Goal: Communication & Community: Answer question/provide support

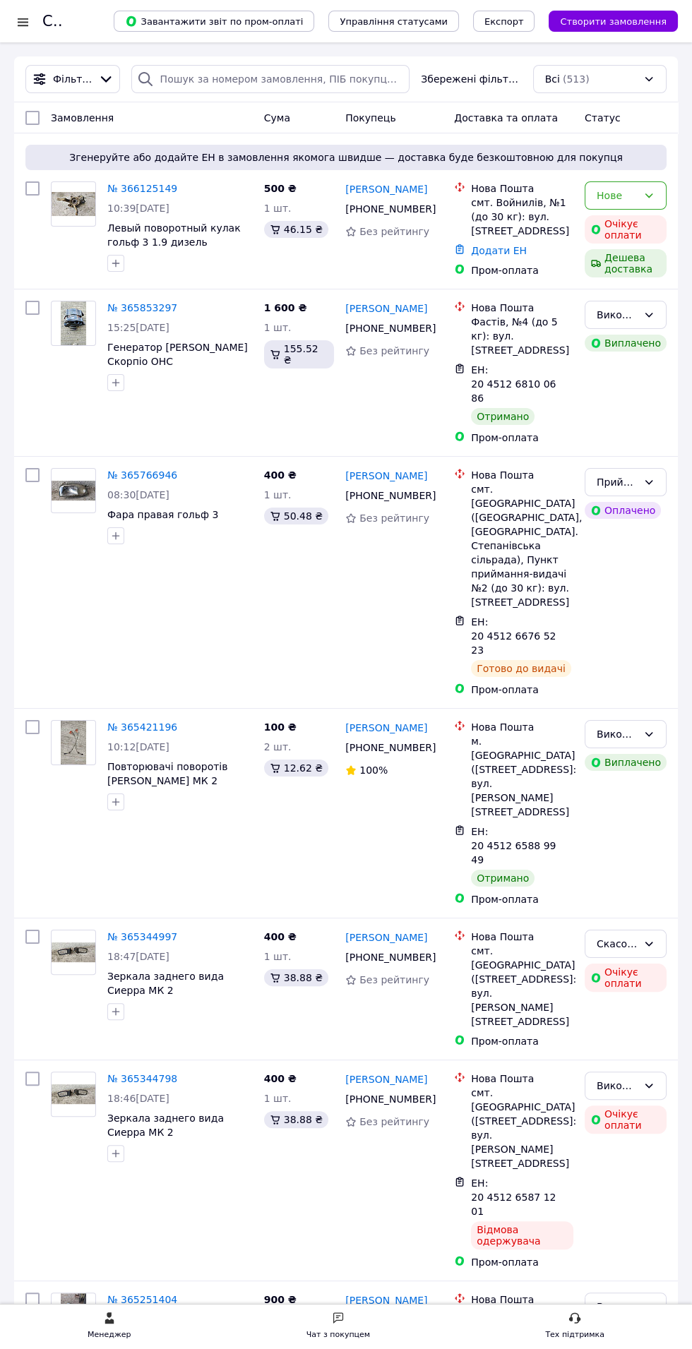
click at [367, 1338] on div "Менеджер Чат з покупцем Тех підтримка" at bounding box center [346, 1326] width 692 height 30
click at [358, 1323] on div "Чат з покупцем" at bounding box center [338, 1326] width 64 height 30
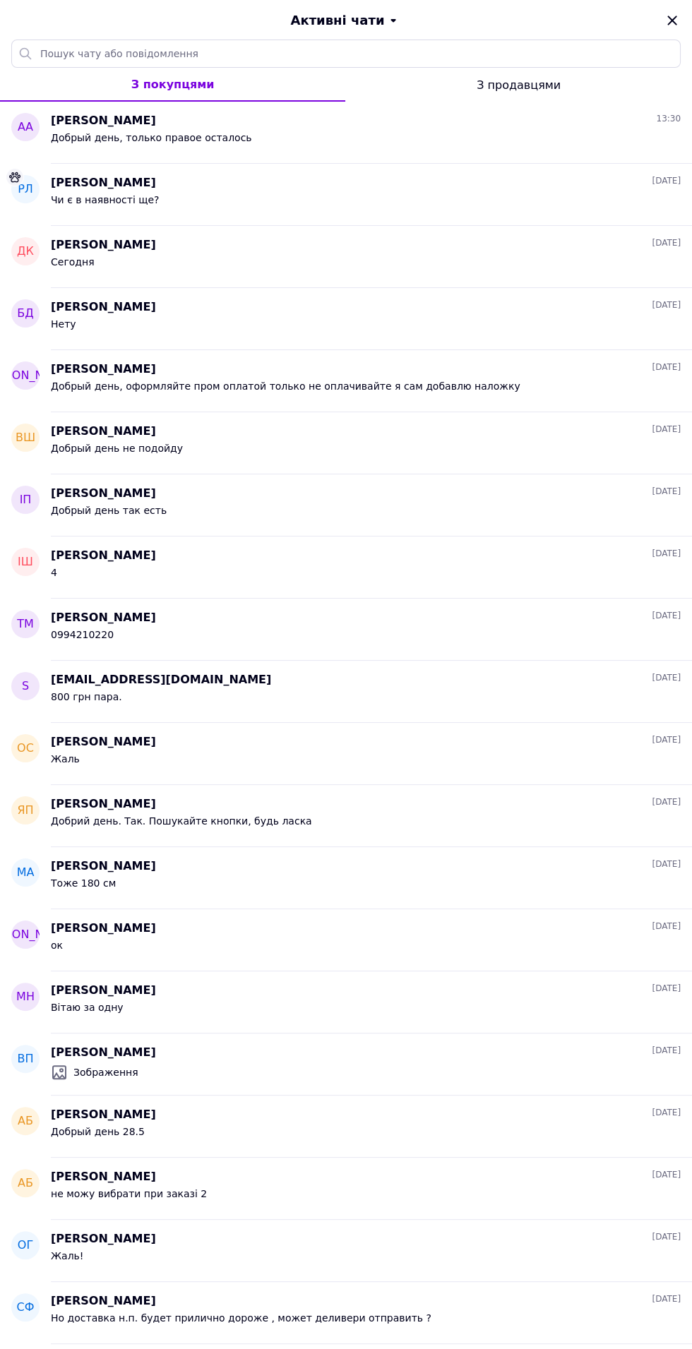
click at [195, 126] on div "Алексей Алексеев 13:30" at bounding box center [366, 121] width 630 height 16
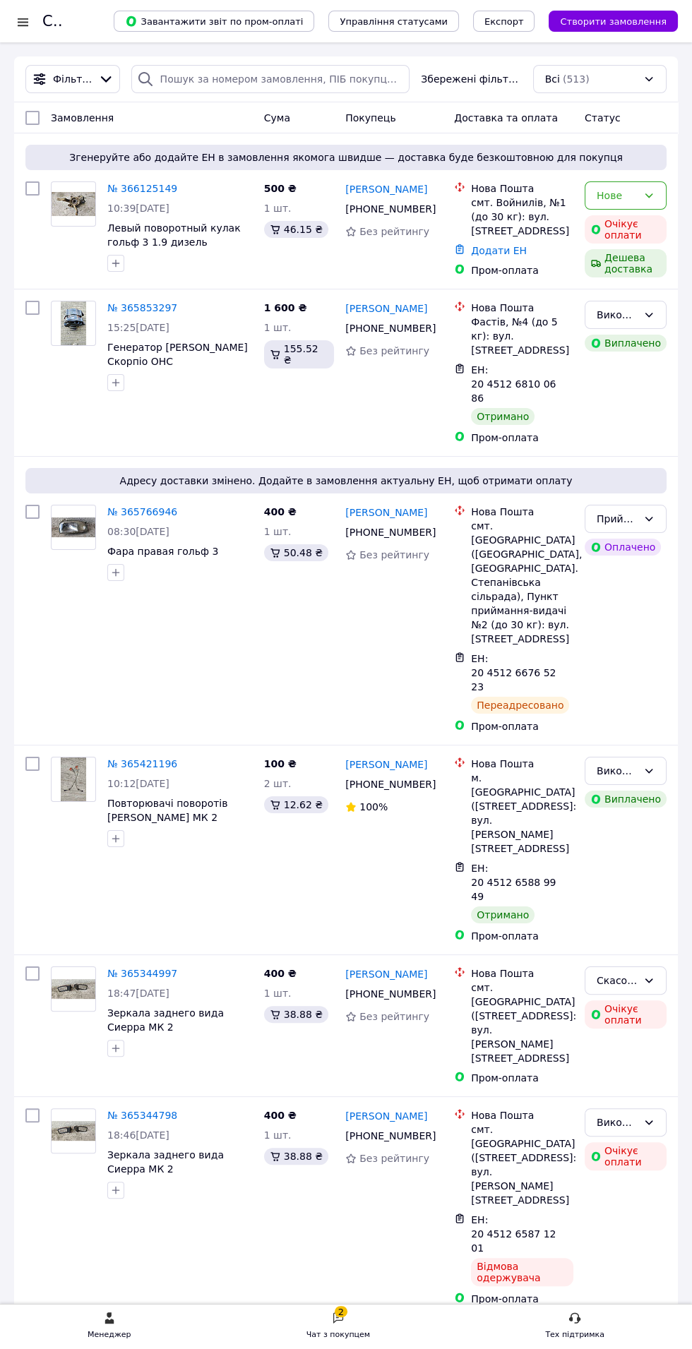
click at [345, 1311] on div "2" at bounding box center [341, 1311] width 13 height 11
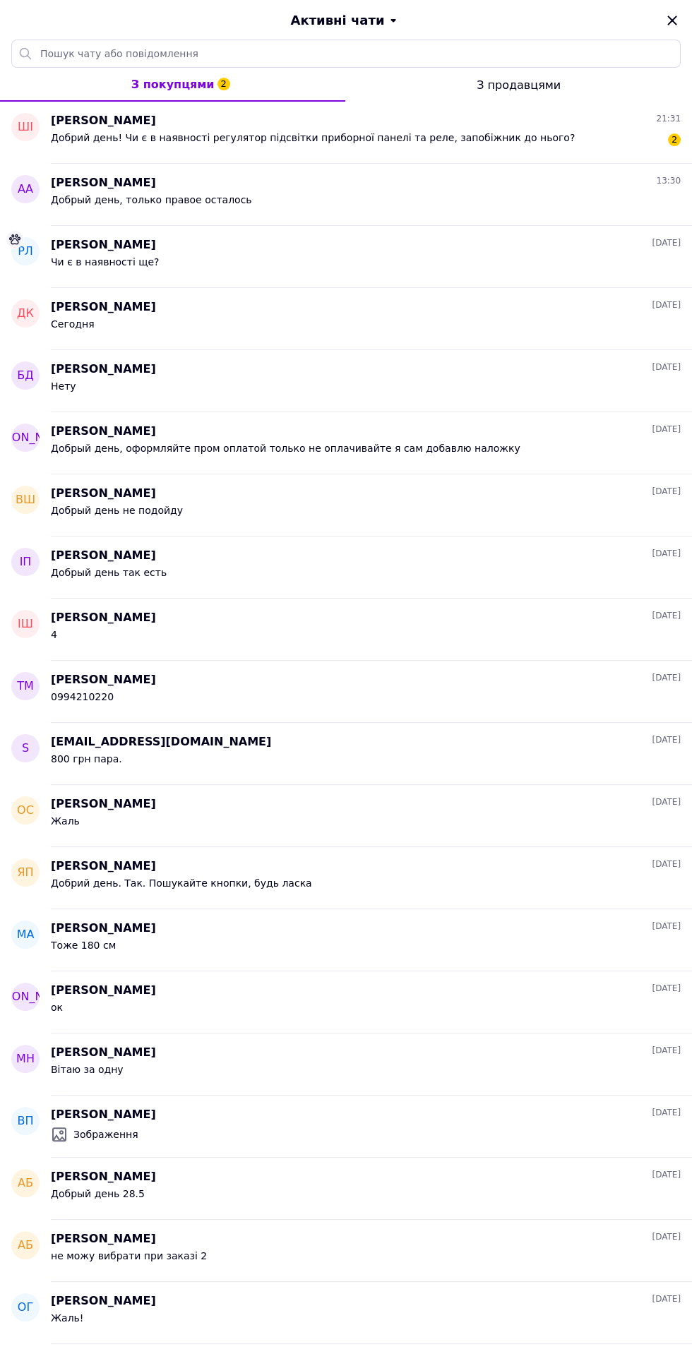
click at [521, 124] on div "Шаверський Іван 21:31" at bounding box center [366, 121] width 630 height 16
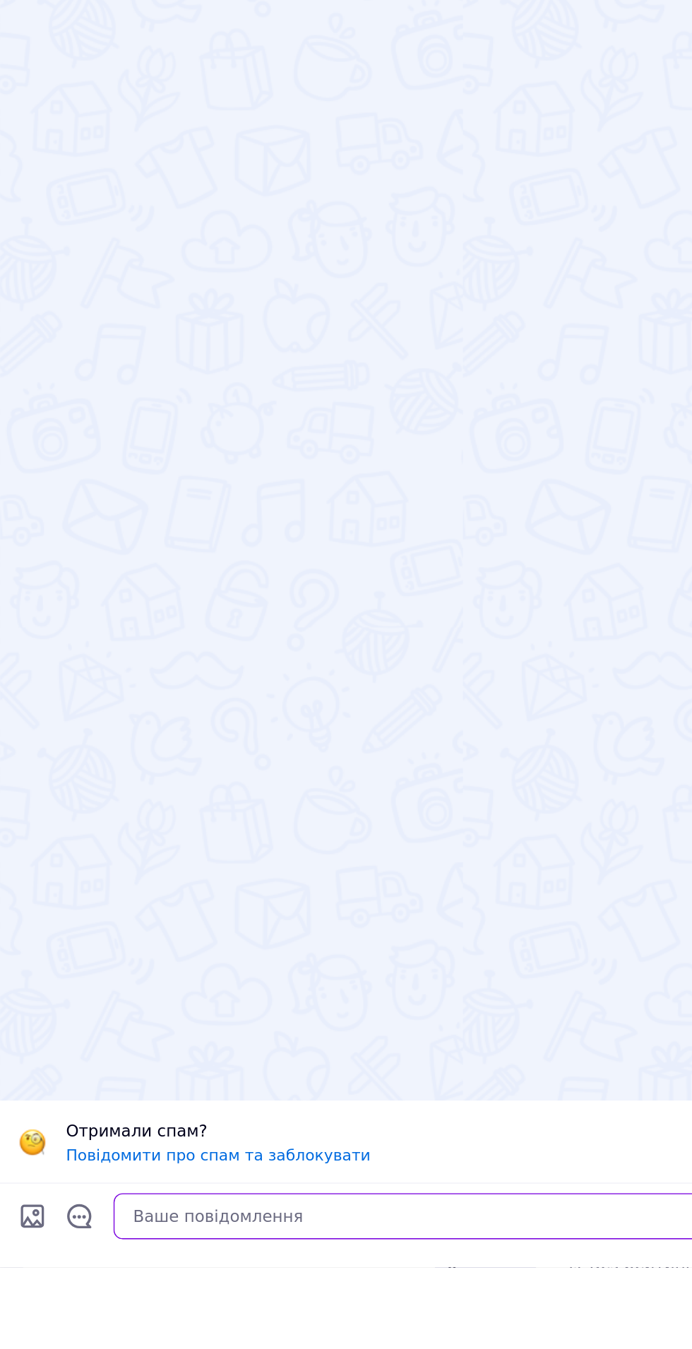
click at [136, 1332] on textarea at bounding box center [360, 1318] width 583 height 28
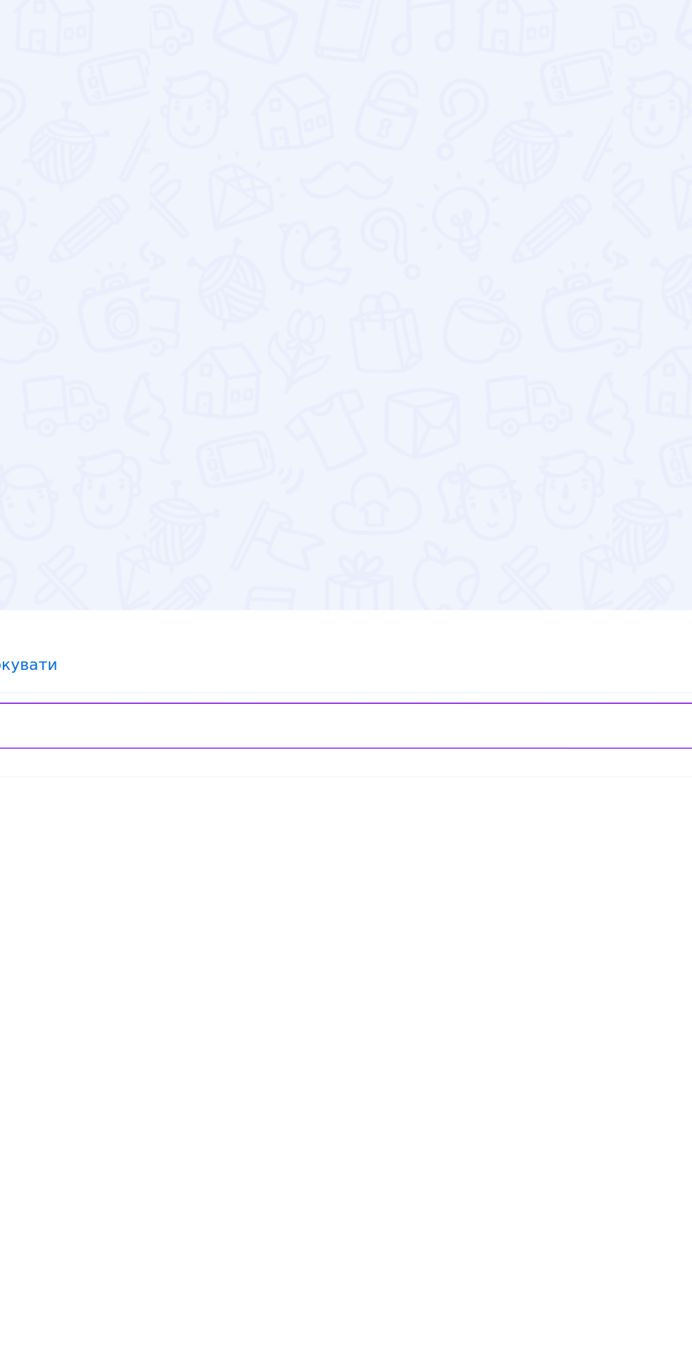
scroll to position [411, 0]
type textarea "Есть"
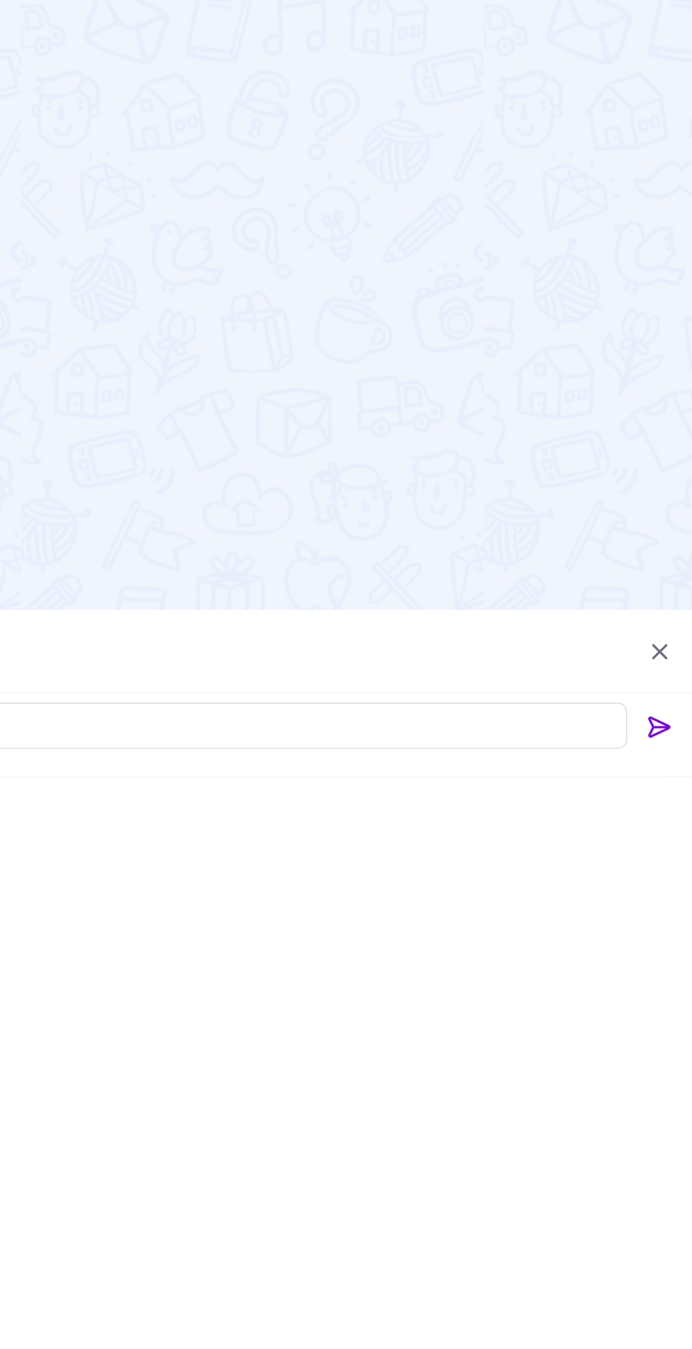
click at [678, 1320] on icon at bounding box center [671, 1318] width 13 height 13
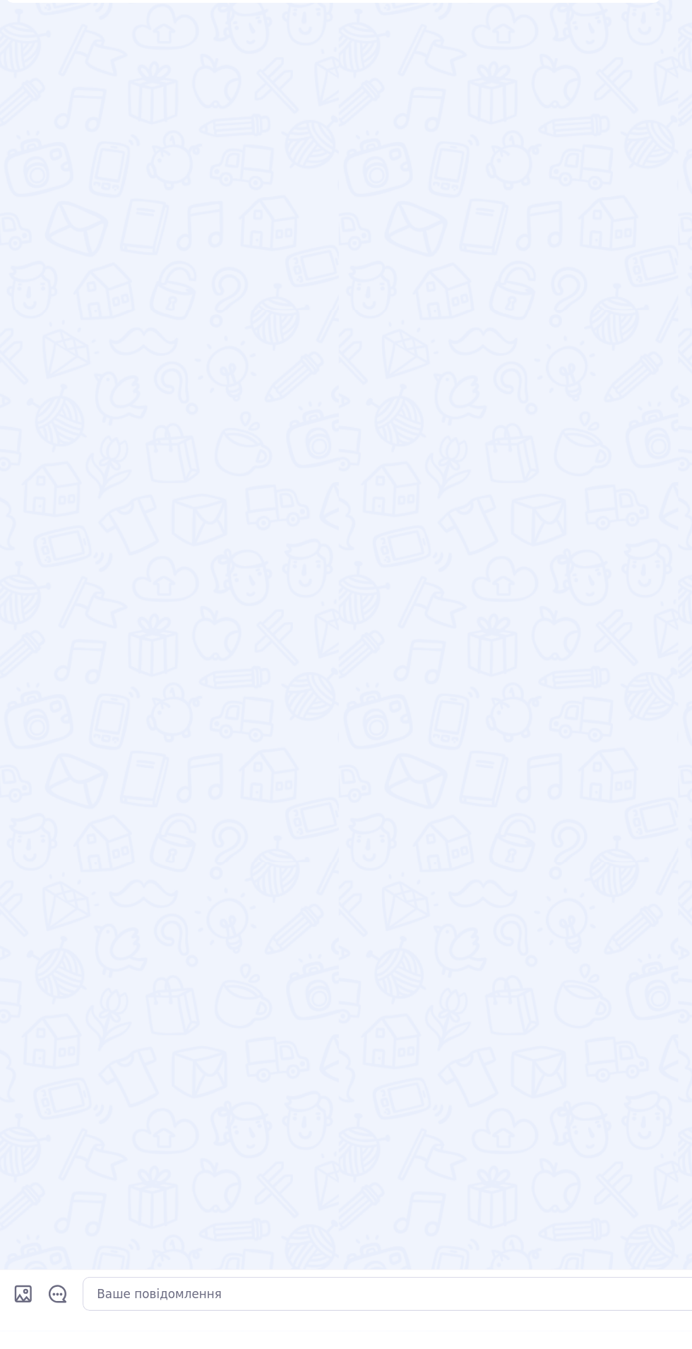
scroll to position [1209, 0]
click at [359, 1297] on div "Сьогодні Реле (релюшки) Форд Сієрра/Скорпіо 100 ₴ Оформити Добрий день! Чи є в …" at bounding box center [346, 669] width 692 height 1258
click at [329, 1297] on div "Сьогодні Реле (релюшки) Форд Сієрра/Скорпіо 100 ₴ Оформити Добрий день! Чи є в …" at bounding box center [346, 669] width 692 height 1258
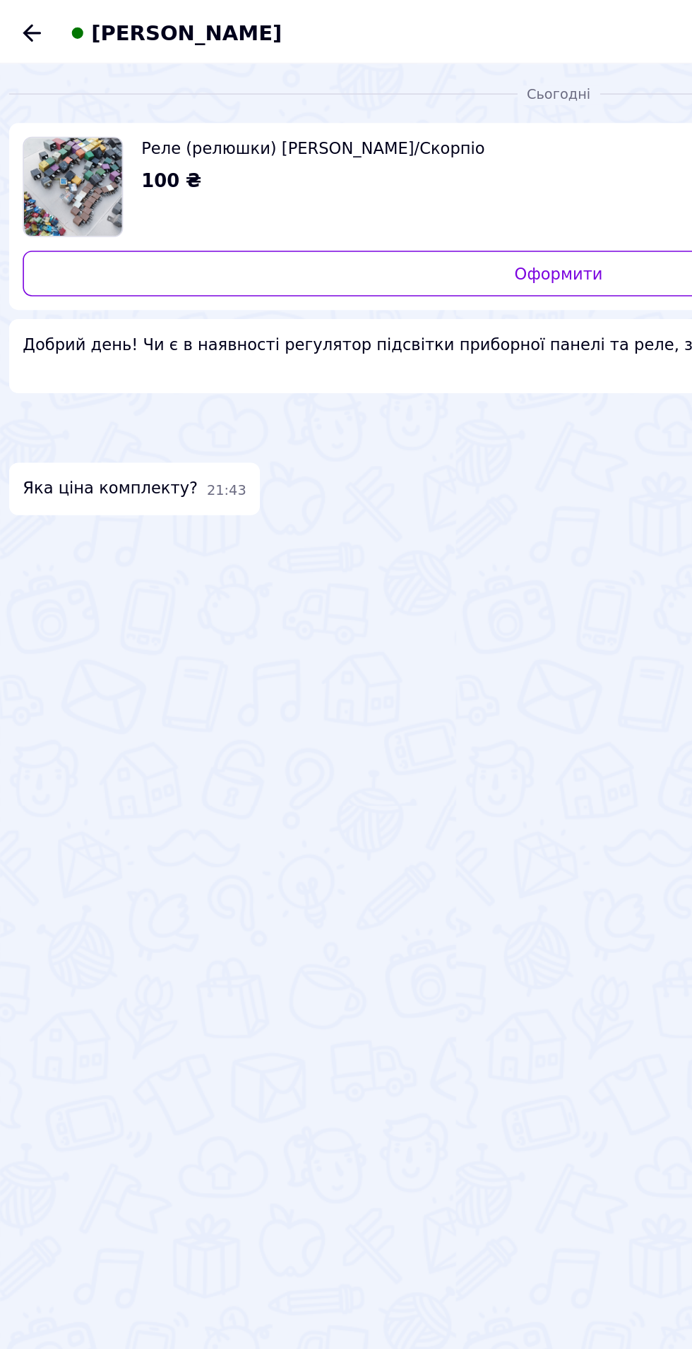
scroll to position [1435, 0]
click at [85, 20] on span "[PERSON_NAME]" at bounding box center [115, 20] width 118 height 18
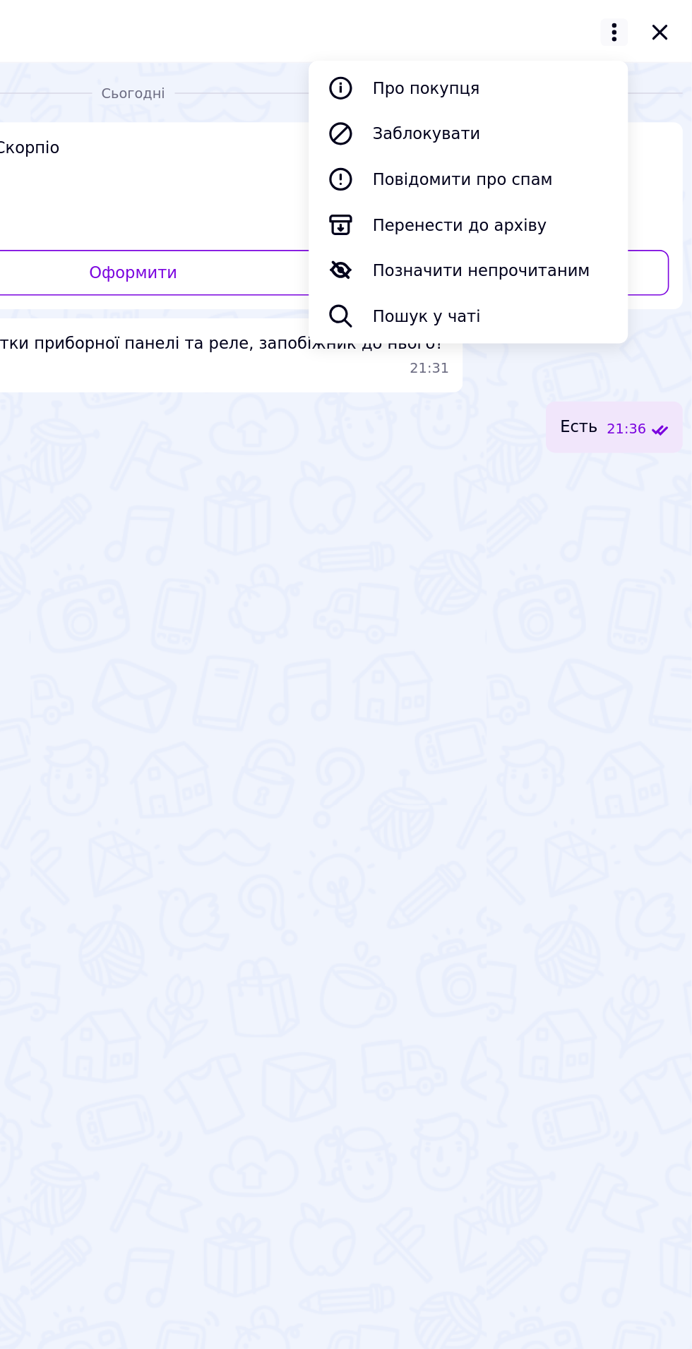
click at [508, 53] on button "Про покупця" at bounding box center [554, 55] width 198 height 28
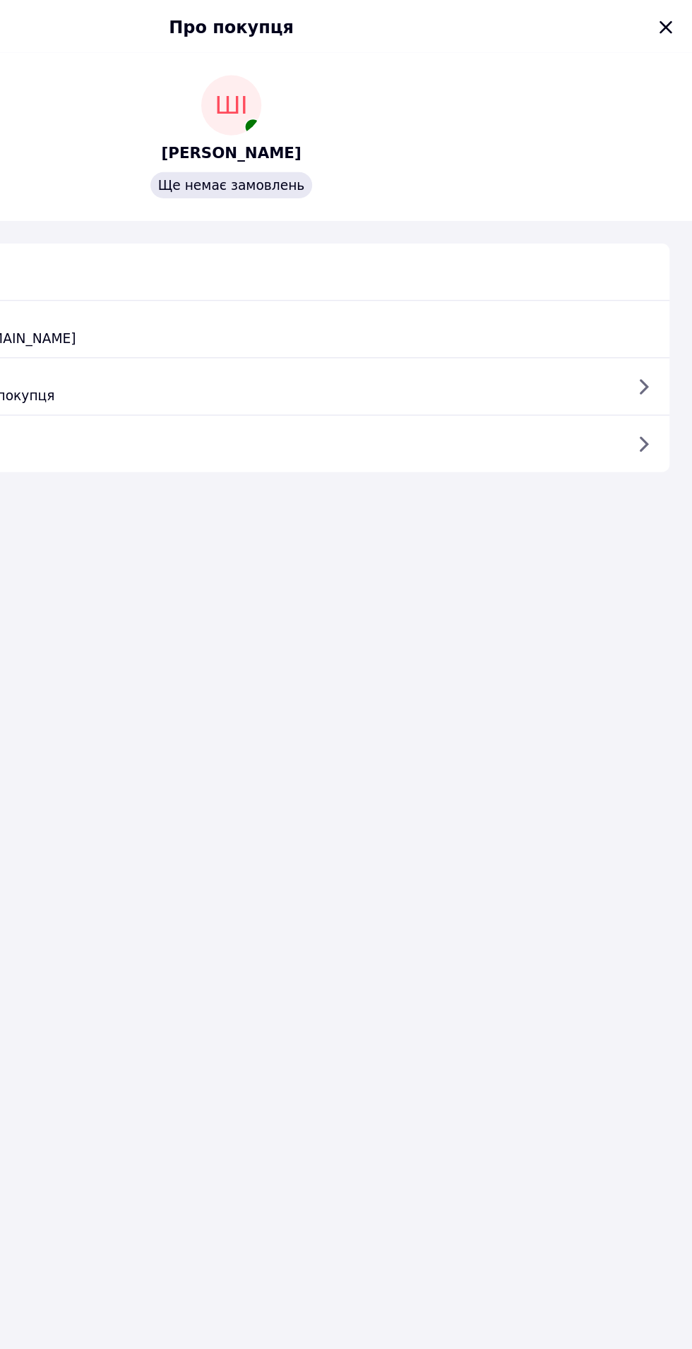
scroll to position [1147, 0]
click at [672, 20] on icon "Закрити" at bounding box center [671, 20] width 9 height 9
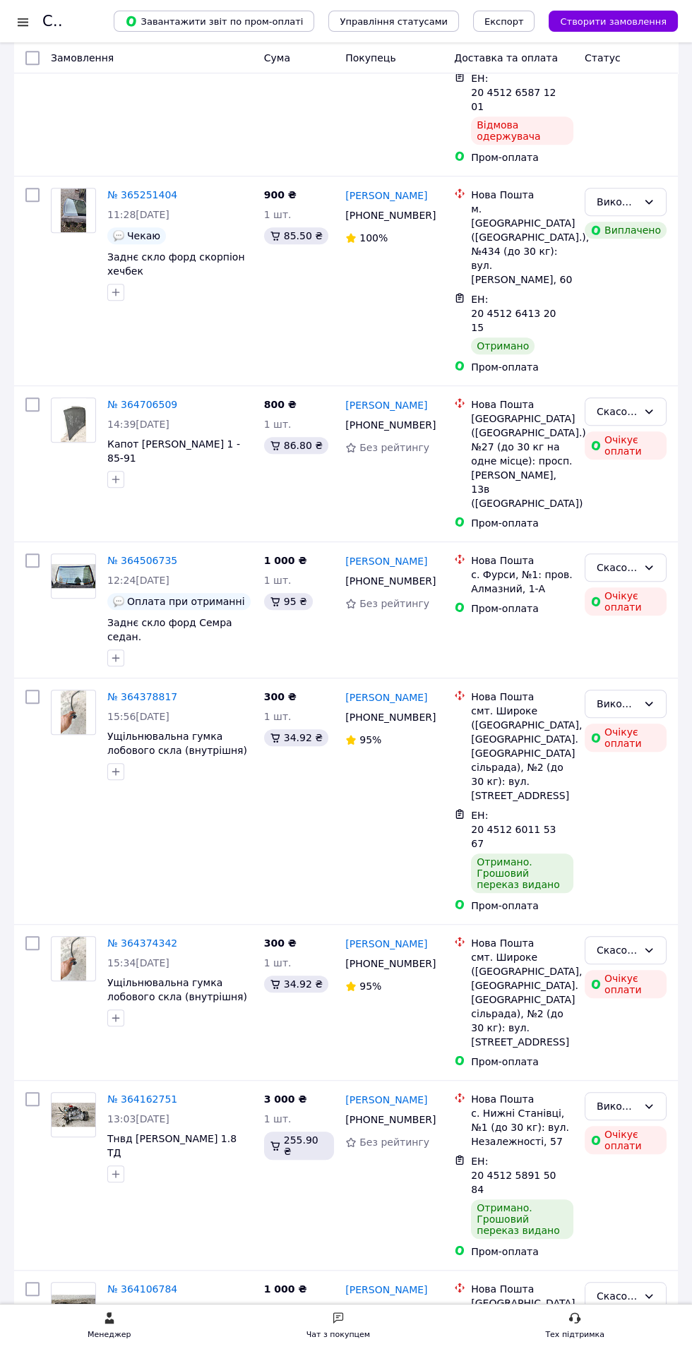
scroll to position [1175, 0]
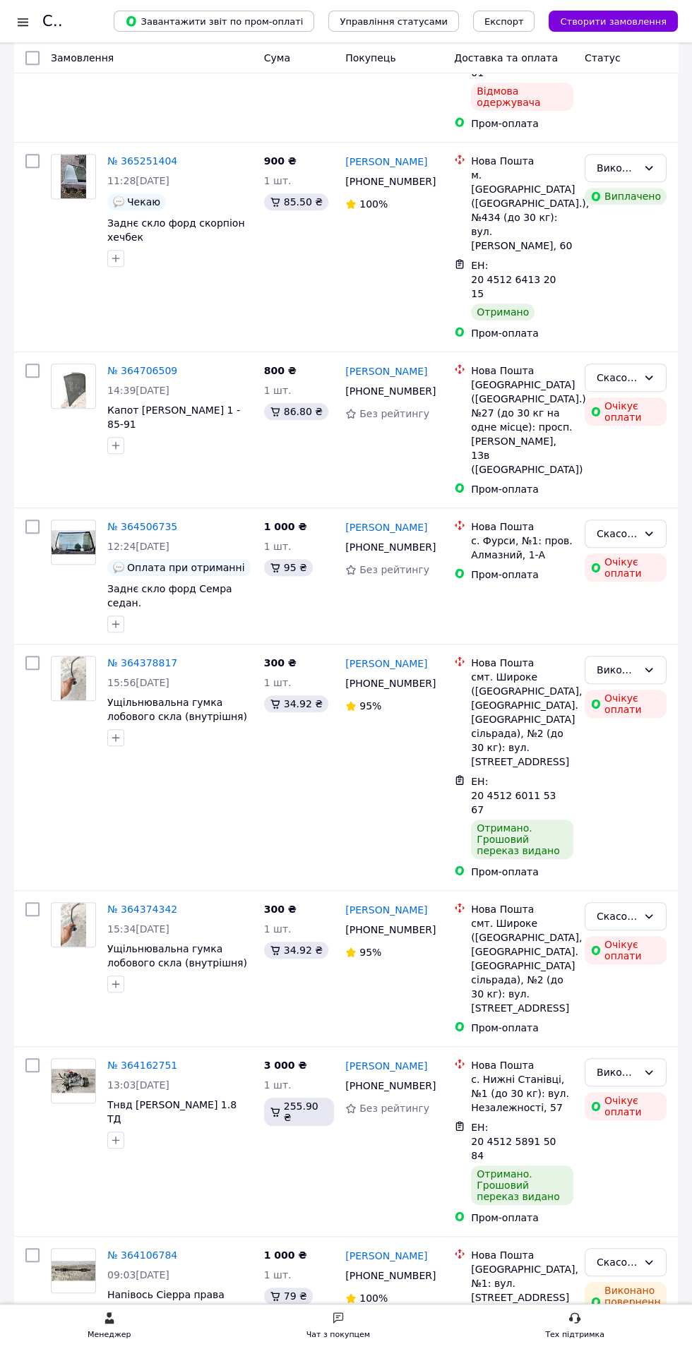
click at [339, 1317] on use at bounding box center [338, 1317] width 10 height 11
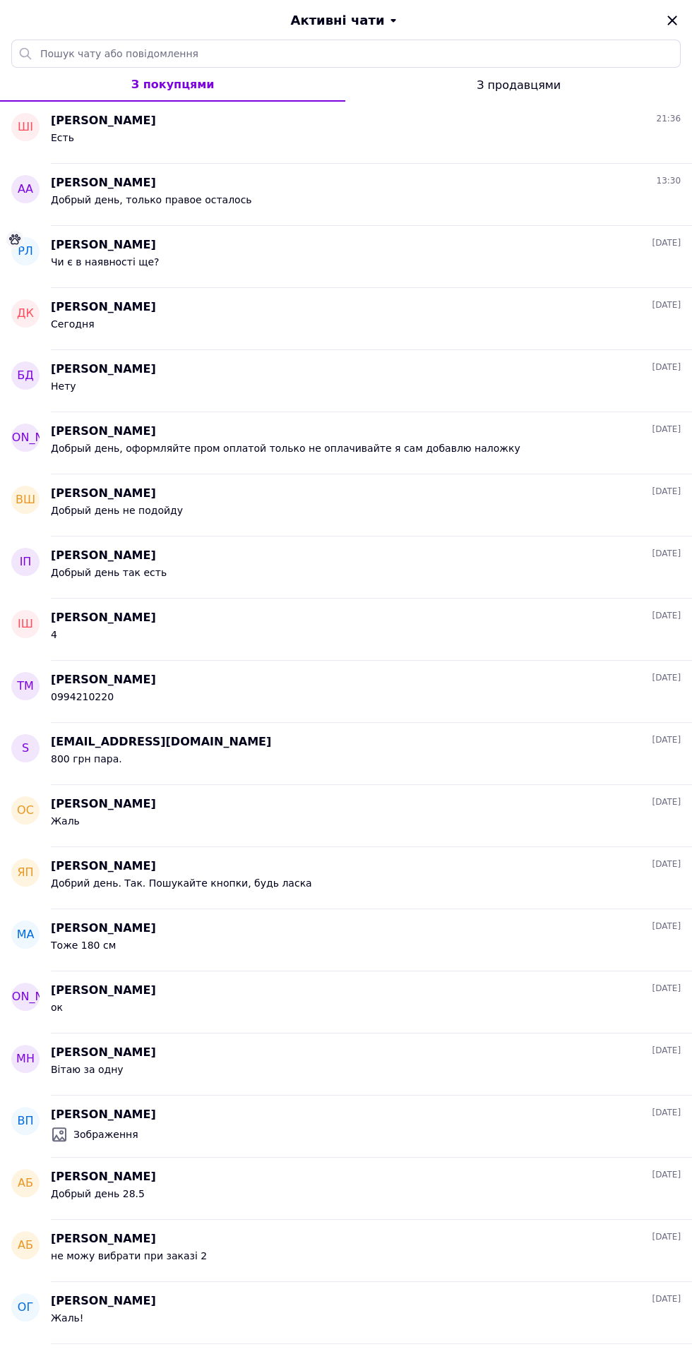
scroll to position [0, 0]
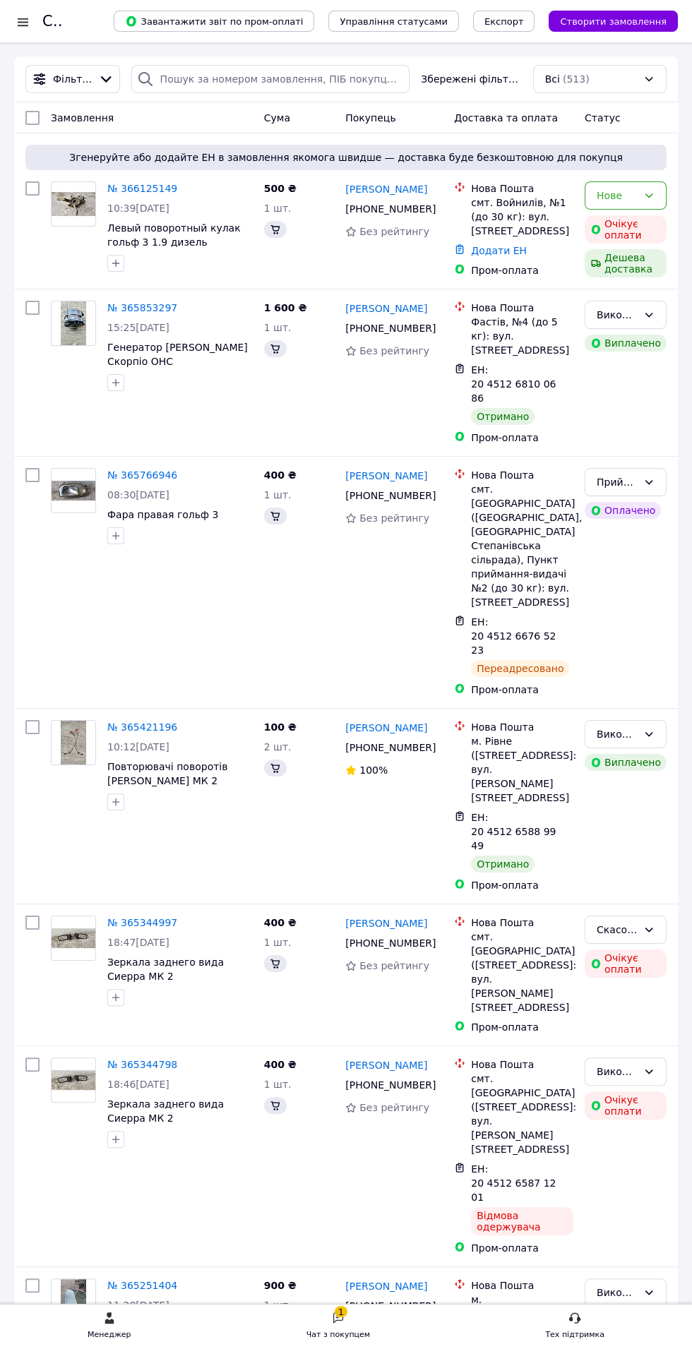
click at [344, 1335] on div "Чат з покупцем" at bounding box center [338, 1335] width 64 height 14
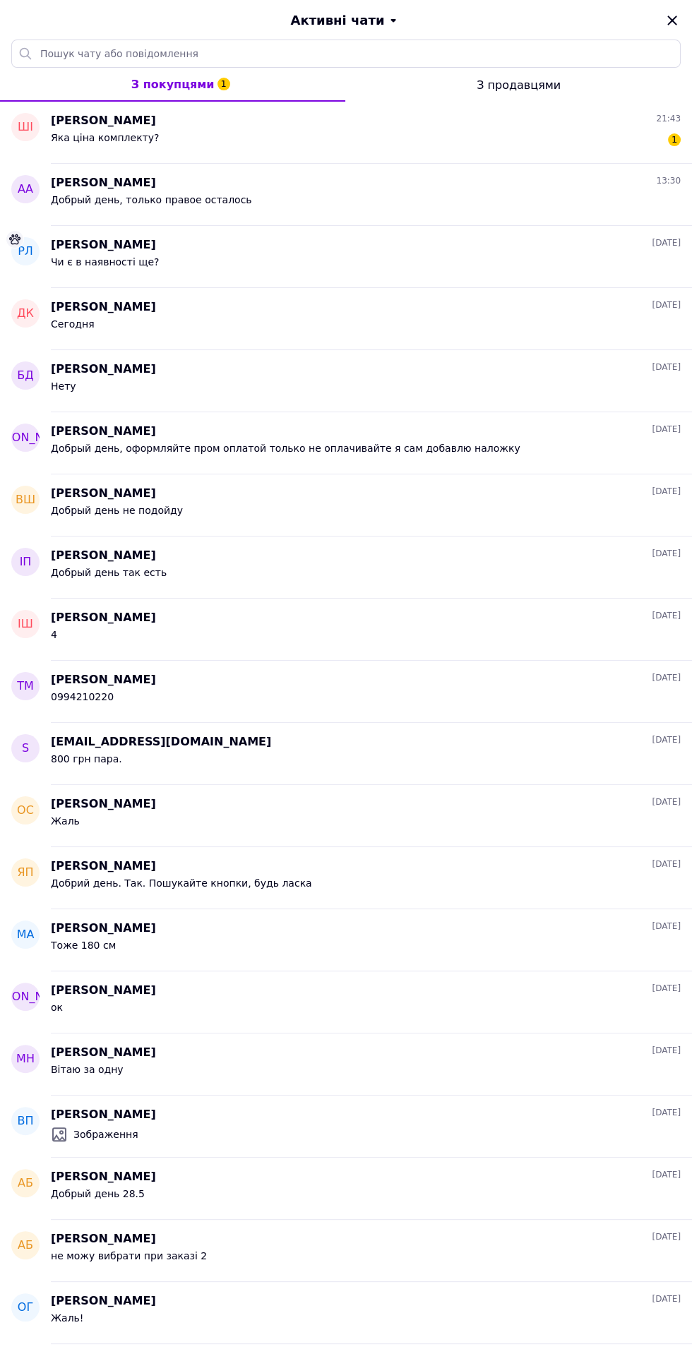
click at [173, 145] on div "Яка ціна комплекту? 1" at bounding box center [366, 140] width 630 height 23
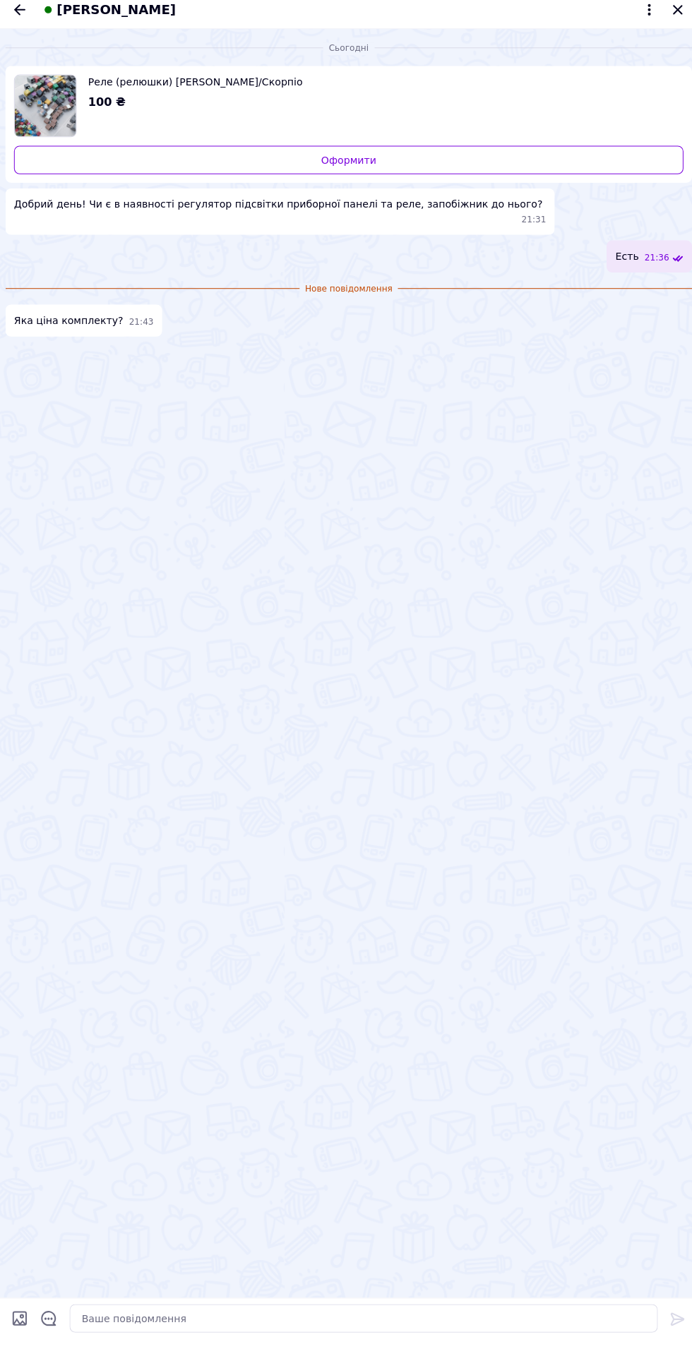
scroll to position [4, 0]
click at [343, 1317] on textarea at bounding box center [360, 1318] width 583 height 28
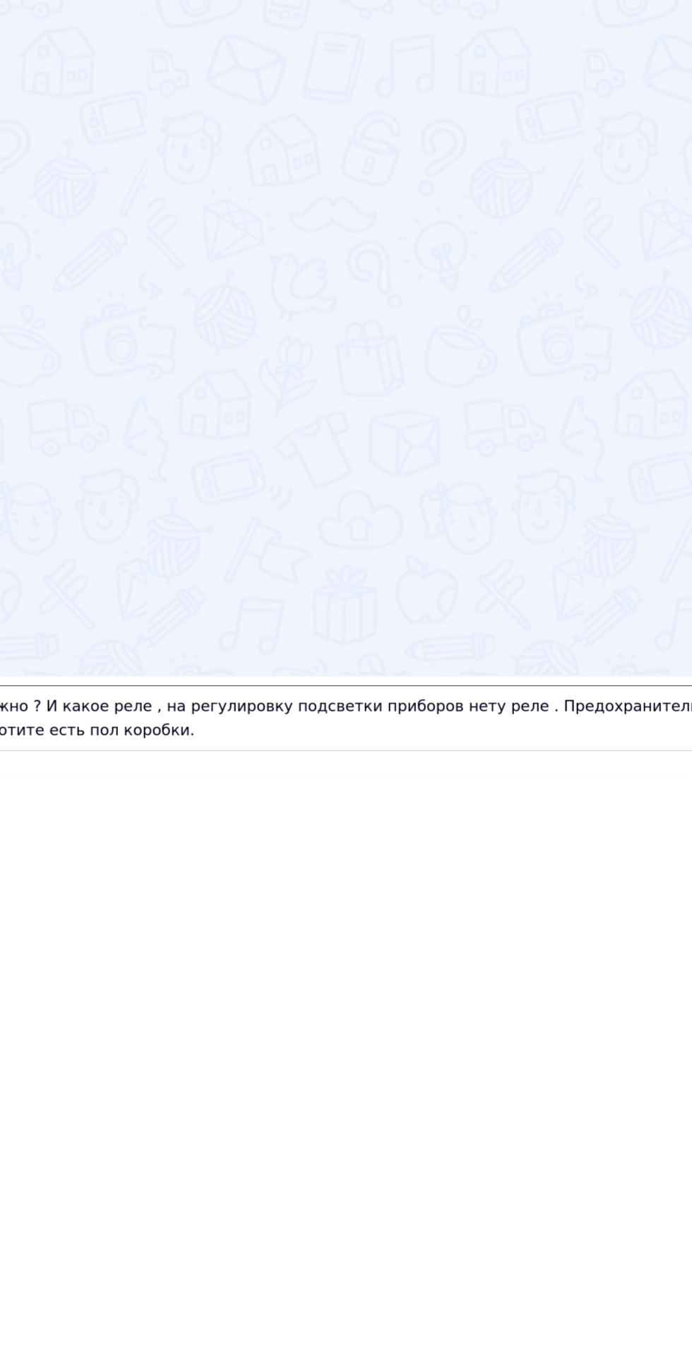
scroll to position [307, 0]
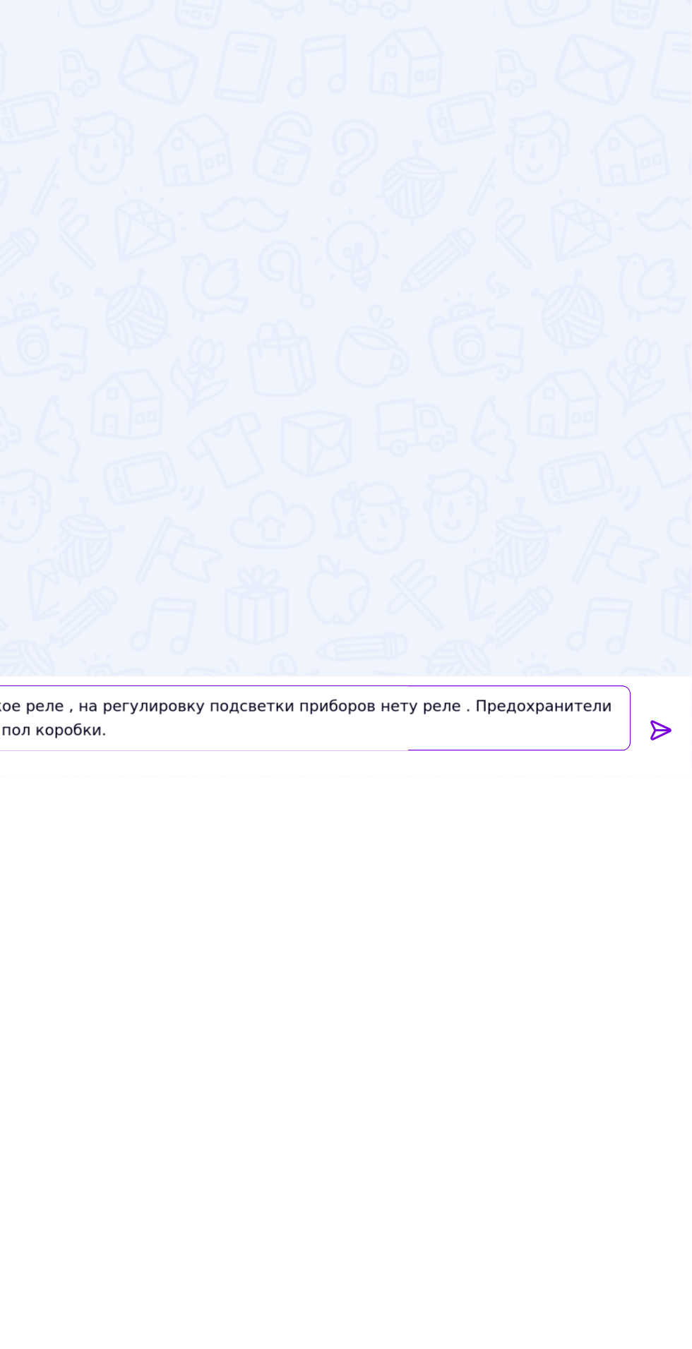
type textarea "Вам на какую машину нужно ? И какое реле , на регулировку подсветки приборов не…"
click at [675, 1314] on icon at bounding box center [671, 1318] width 17 height 17
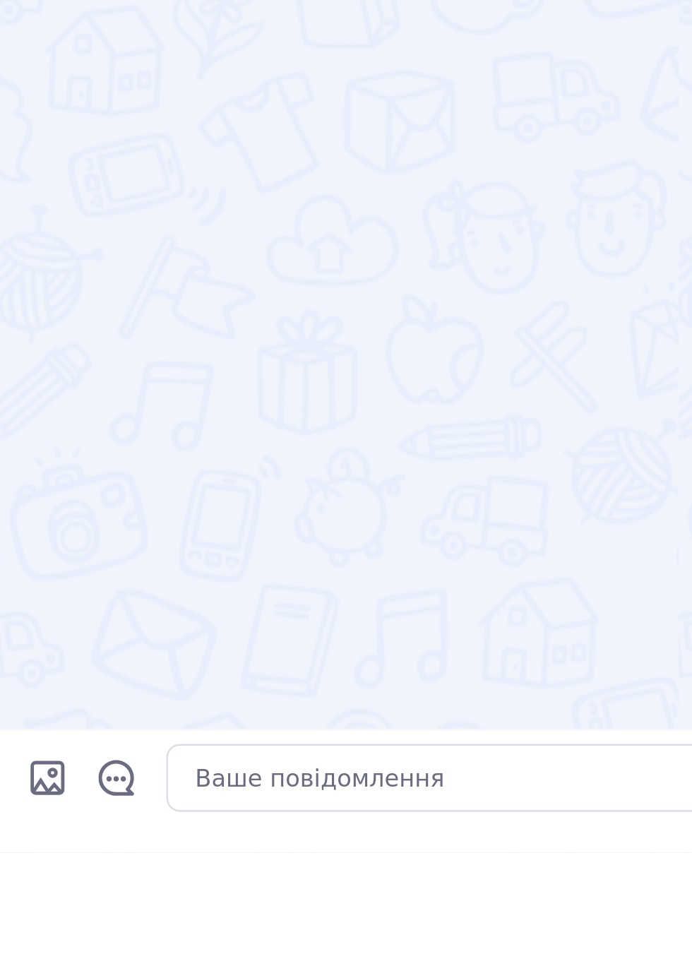
scroll to position [529, 0]
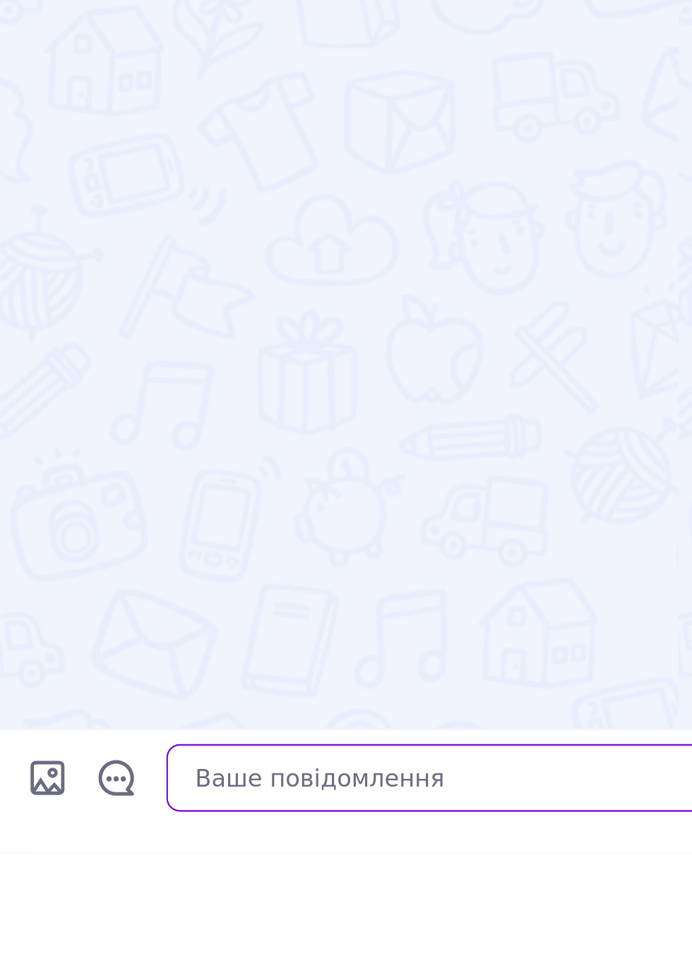
click at [174, 961] on textarea at bounding box center [360, 946] width 583 height 28
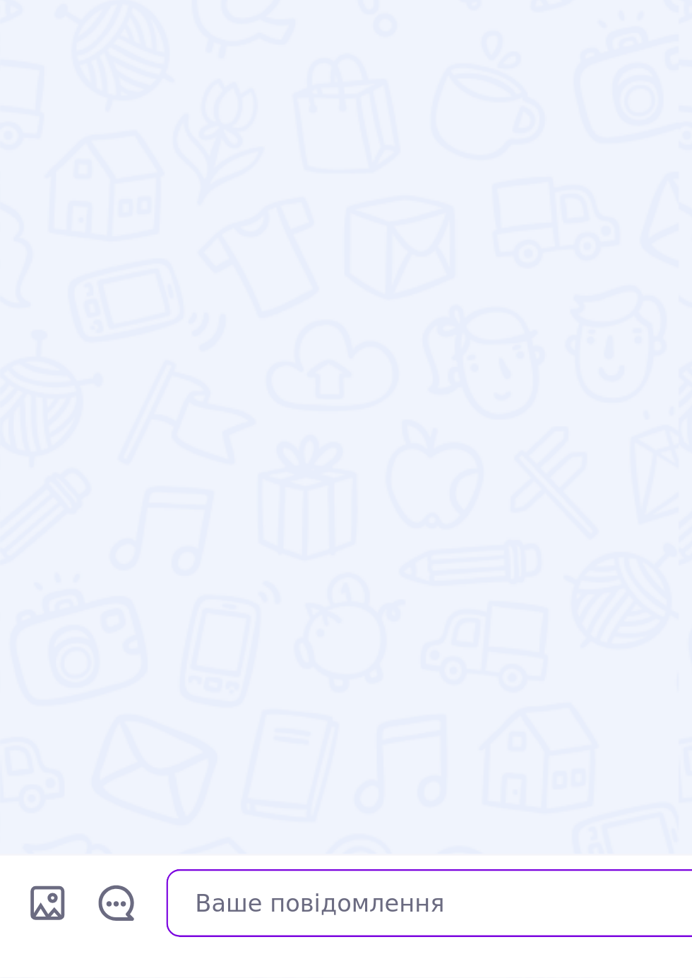
scroll to position [1020, 0]
click at [156, 949] on textarea at bounding box center [360, 946] width 583 height 28
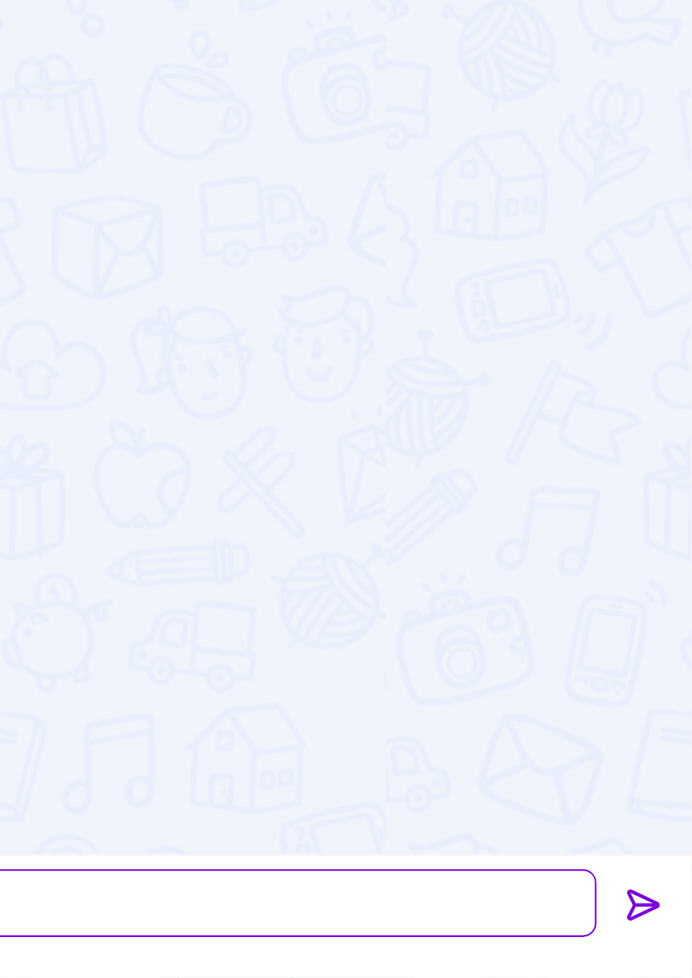
type textarea "0994210220 Вайбер напешите"
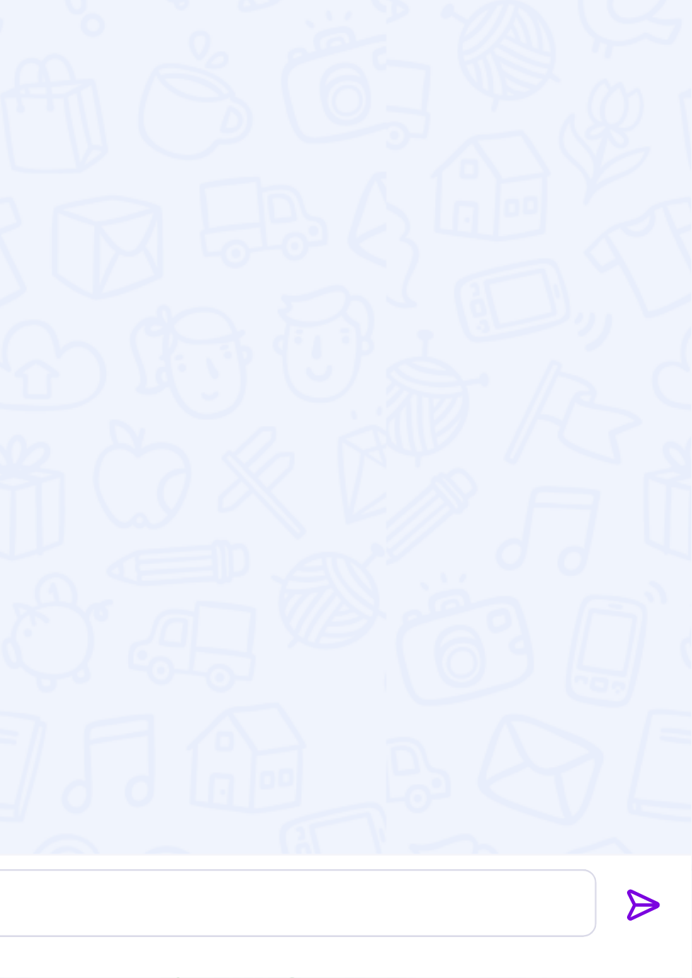
click at [672, 947] on icon at bounding box center [671, 947] width 13 height 13
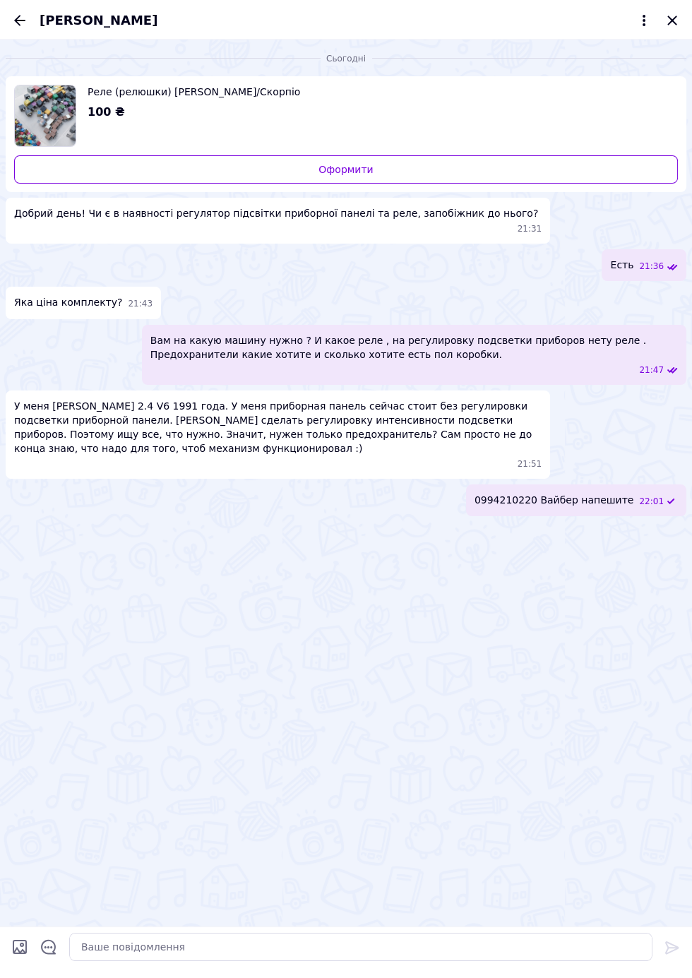
scroll to position [1172, 0]
